Goal: Transaction & Acquisition: Obtain resource

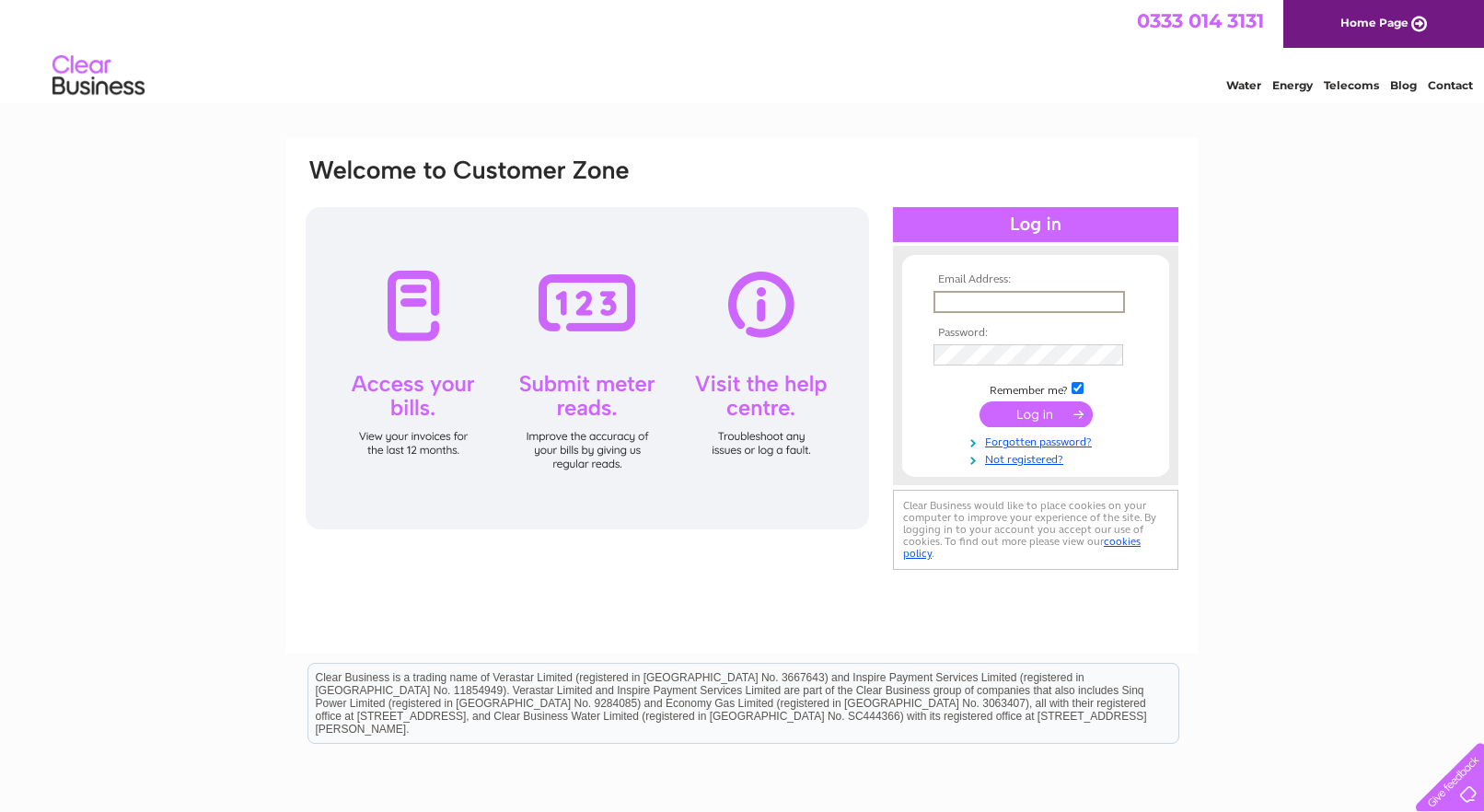
click at [1016, 302] on input "text" at bounding box center [1030, 301] width 191 height 22
paste input "ccounts@ovec.co.uk"
type input "accounts@ovec.co.uk"
click at [1031, 417] on input "submit" at bounding box center [1036, 414] width 114 height 26
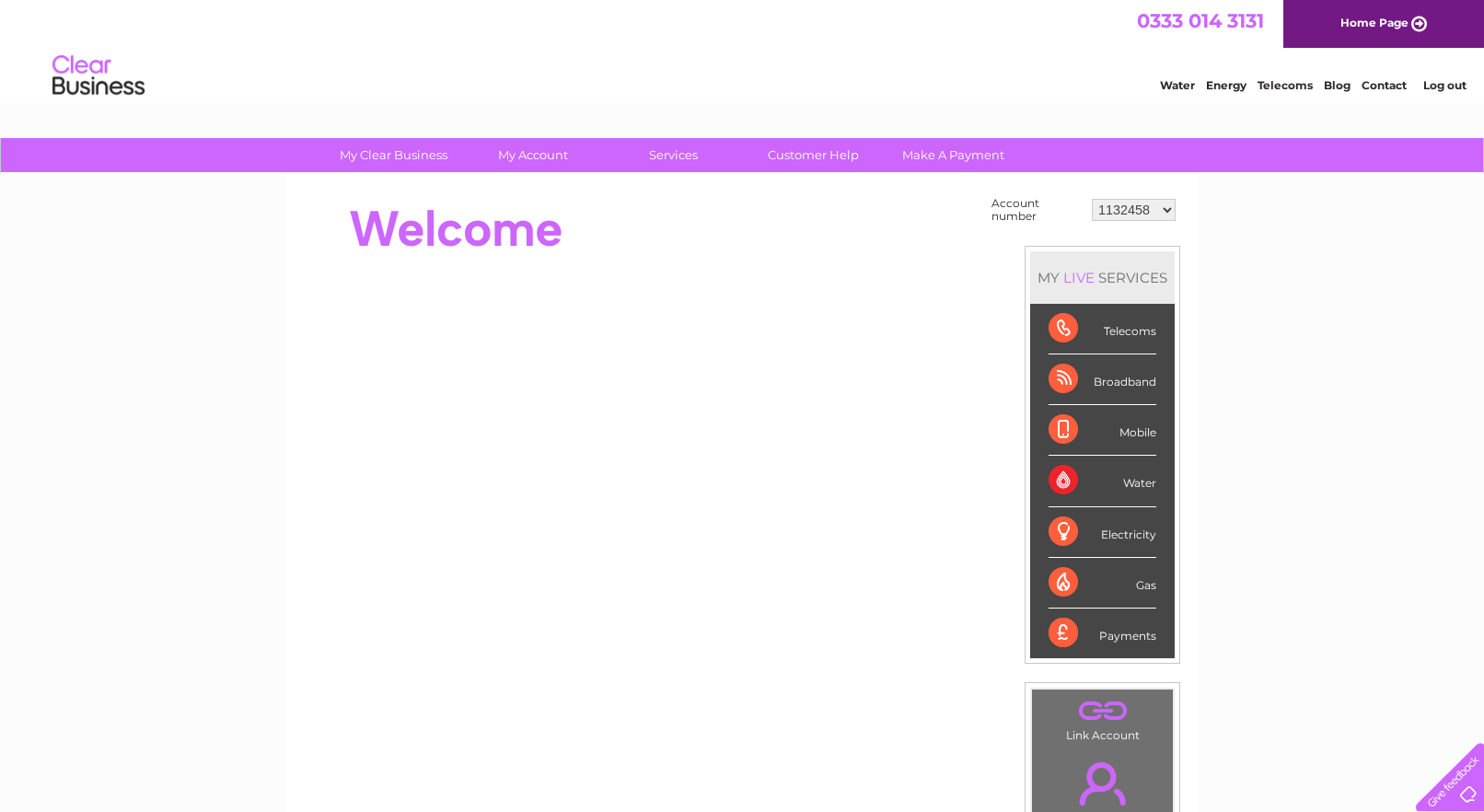
click at [1092, 199] on select "1132458 30275107" at bounding box center [1134, 209] width 84 height 22
select select "30275107"
click option "30275107" at bounding box center [0, 0] width 0 height 0
click at [183, 379] on div "My Clear Business Login Details My Details My Preferences Link Account My Accou…" at bounding box center [742, 658] width 1484 height 1039
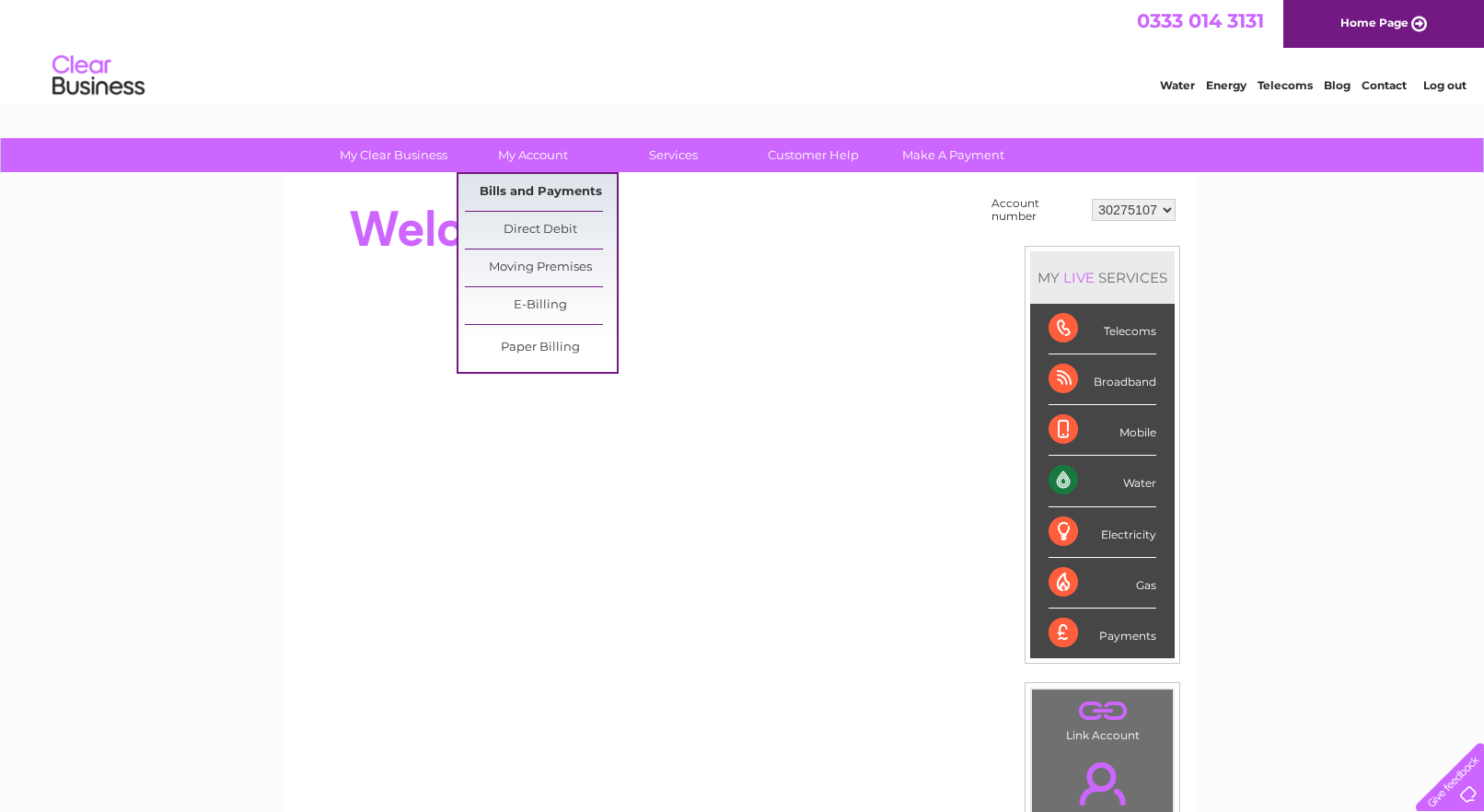
click at [531, 198] on link "Bills and Payments" at bounding box center [540, 192] width 152 height 37
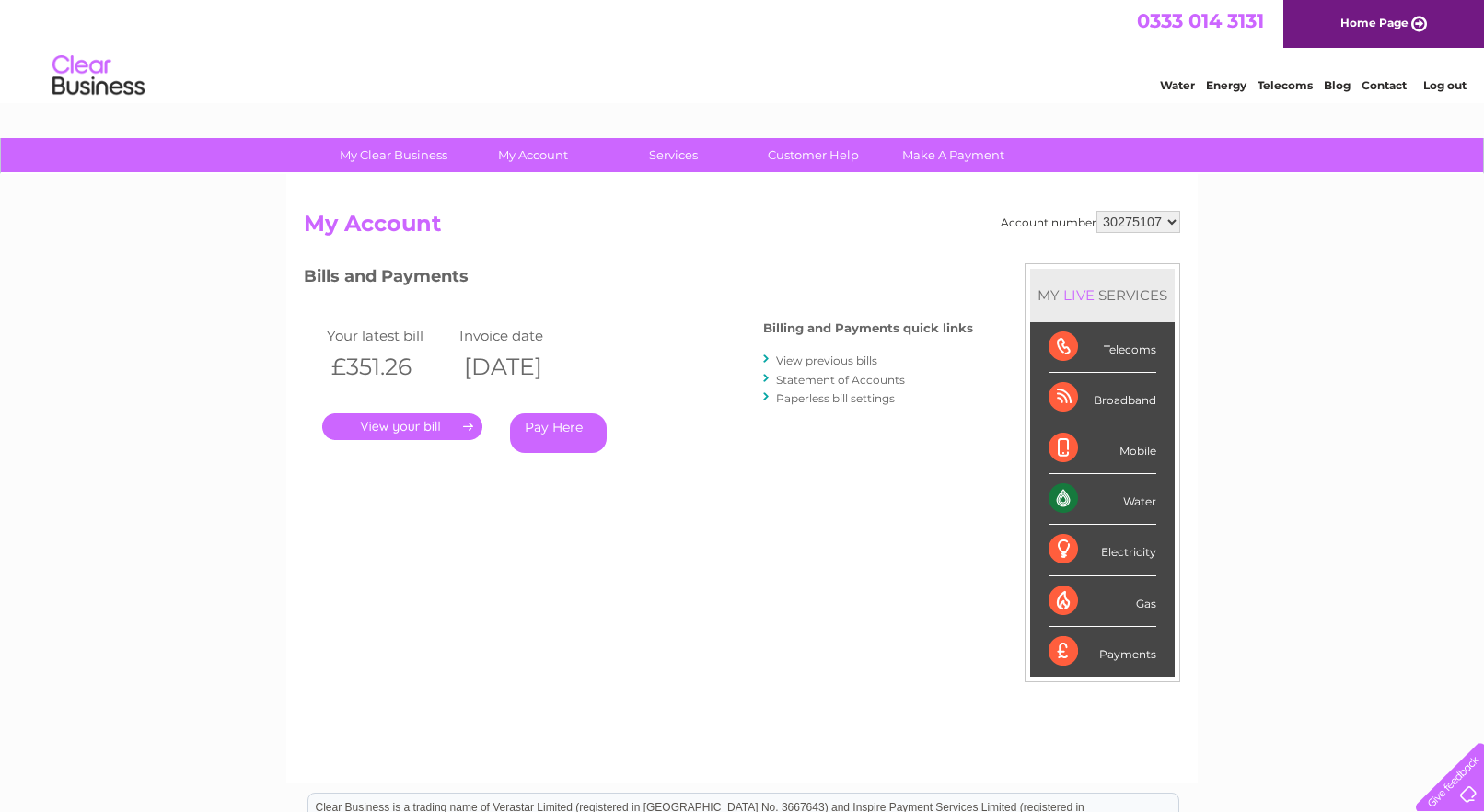
click at [396, 436] on link "." at bounding box center [402, 427] width 160 height 26
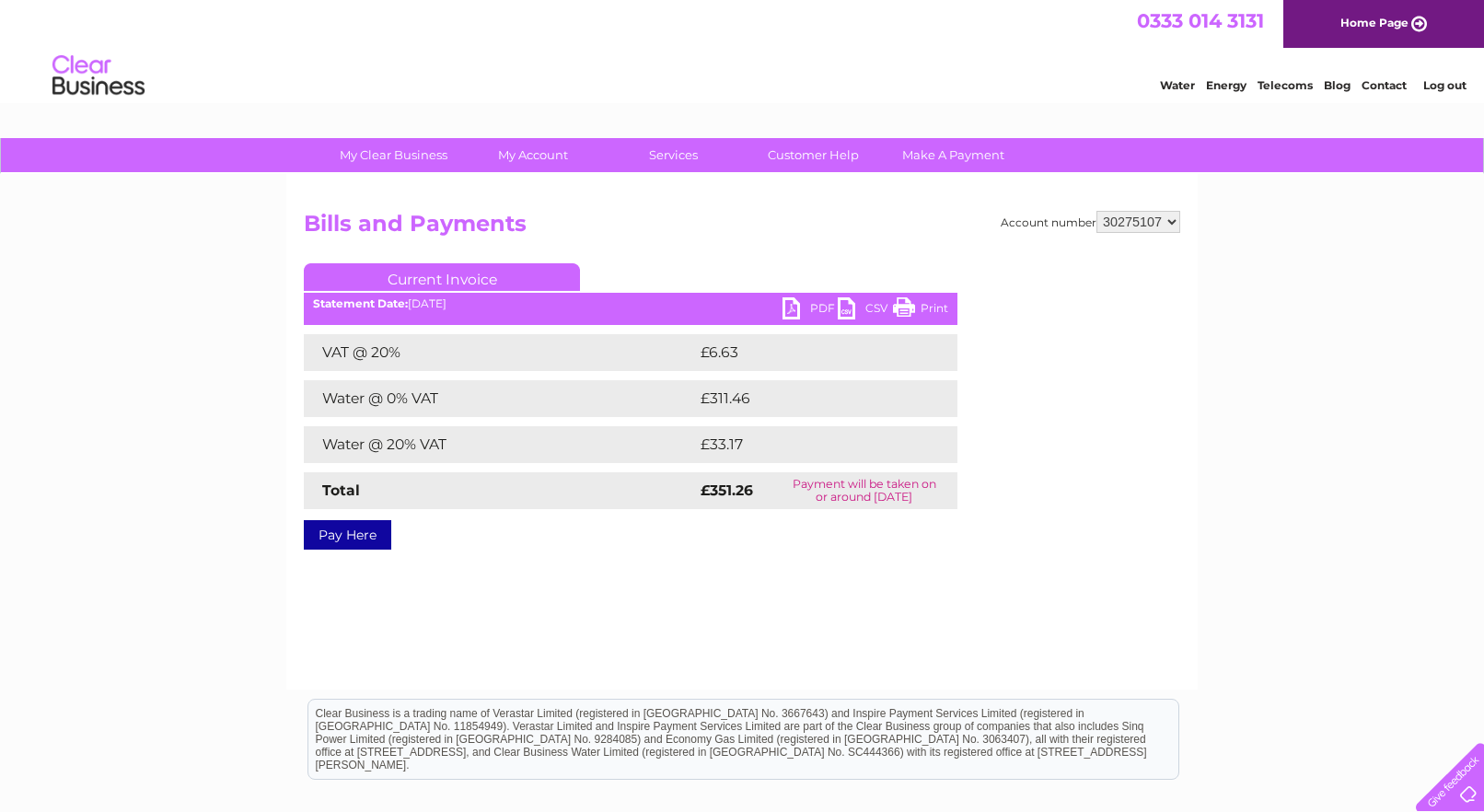
click at [801, 305] on link "PDF" at bounding box center [810, 310] width 55 height 26
click at [1443, 90] on link "Log out" at bounding box center [1445, 85] width 44 height 14
